Goal: Task Accomplishment & Management: Use online tool/utility

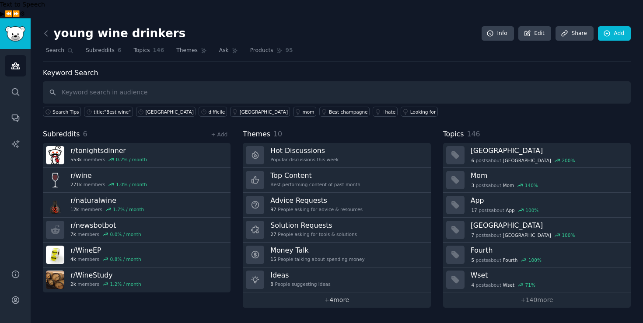
click at [371, 293] on link "+ 4 more" at bounding box center [337, 300] width 188 height 15
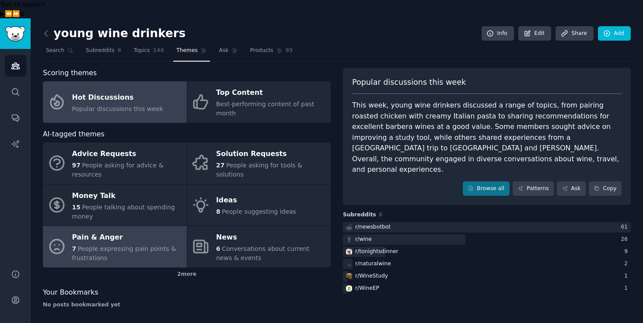
click at [132, 231] on div "Pain & Anger" at bounding box center [127, 238] width 110 height 14
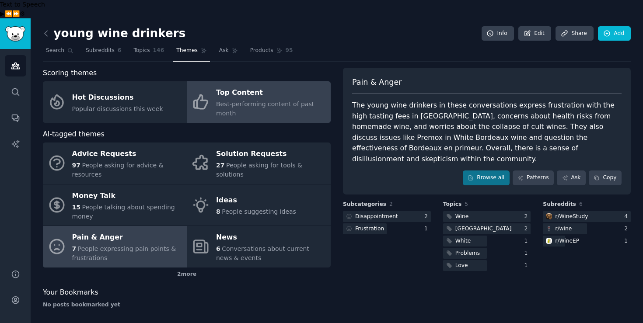
click at [239, 101] on span "Best-performing content of past month" at bounding box center [265, 109] width 98 height 16
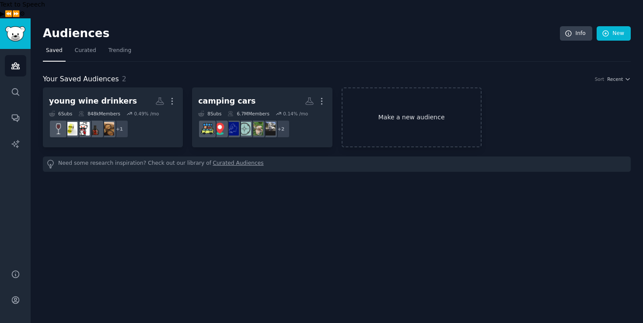
click at [400, 100] on link "Make a new audience" at bounding box center [412, 117] width 140 height 60
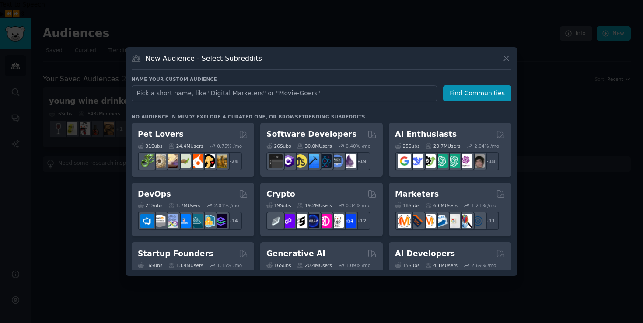
click at [247, 93] on input "text" at bounding box center [284, 93] width 305 height 16
click at [328, 98] on input "AI" at bounding box center [284, 93] width 305 height 16
type input "AI"
click at [507, 60] on icon at bounding box center [506, 58] width 9 height 9
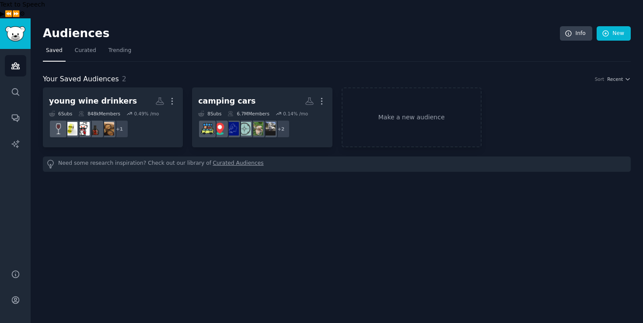
click at [478, 44] on nav "Saved Curated Trending" at bounding box center [337, 53] width 588 height 18
click at [121, 47] on span "Trending" at bounding box center [119, 51] width 23 height 8
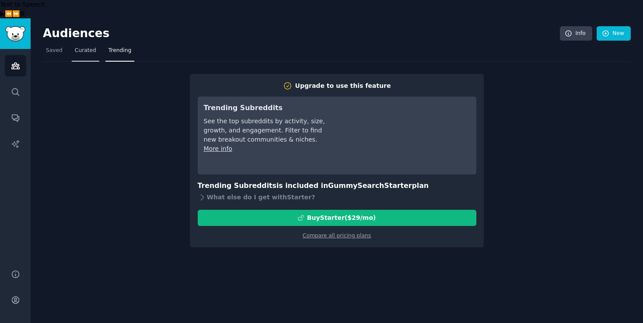
click at [86, 47] on span "Curated" at bounding box center [85, 51] width 21 height 8
